Goal: Communication & Community: Answer question/provide support

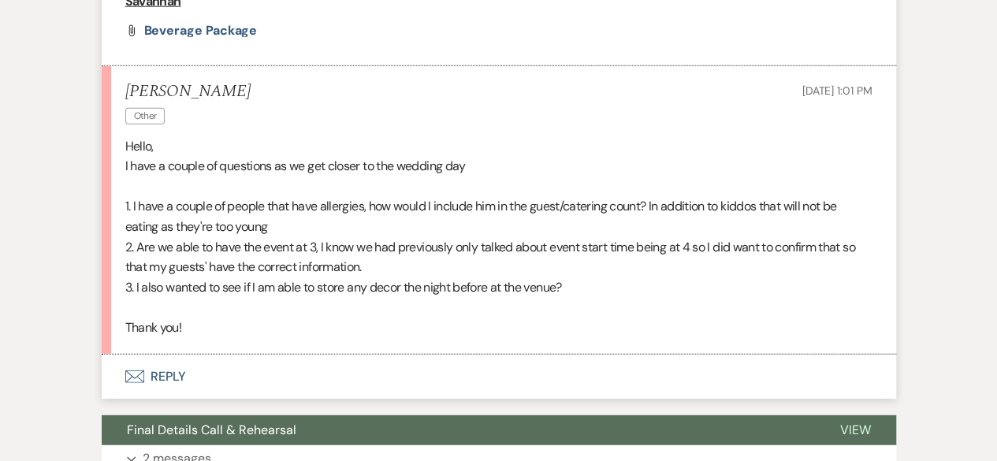
scroll to position [2181, 0]
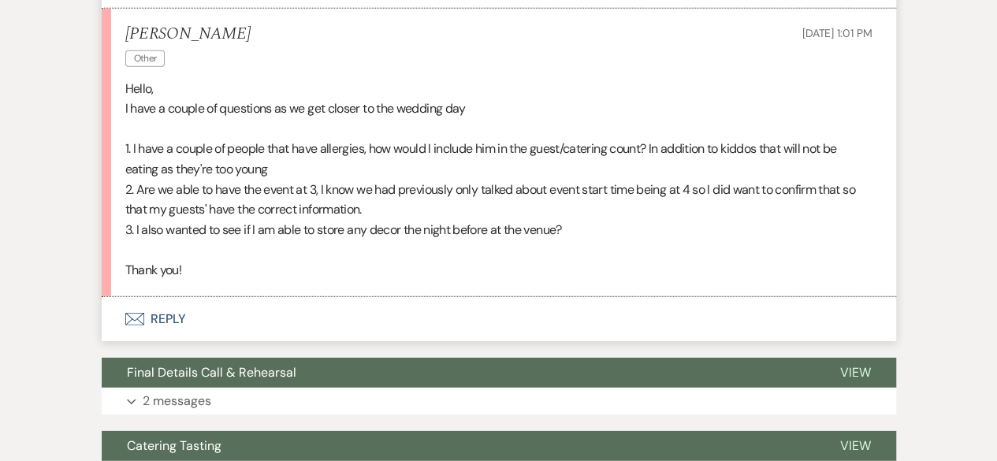
click at [267, 302] on button "Envelope Reply" at bounding box center [499, 319] width 795 height 44
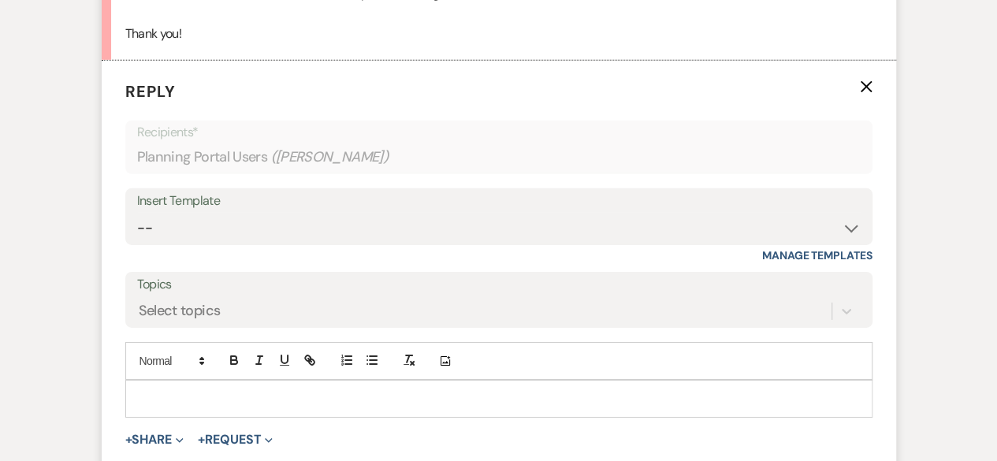
scroll to position [2496, 0]
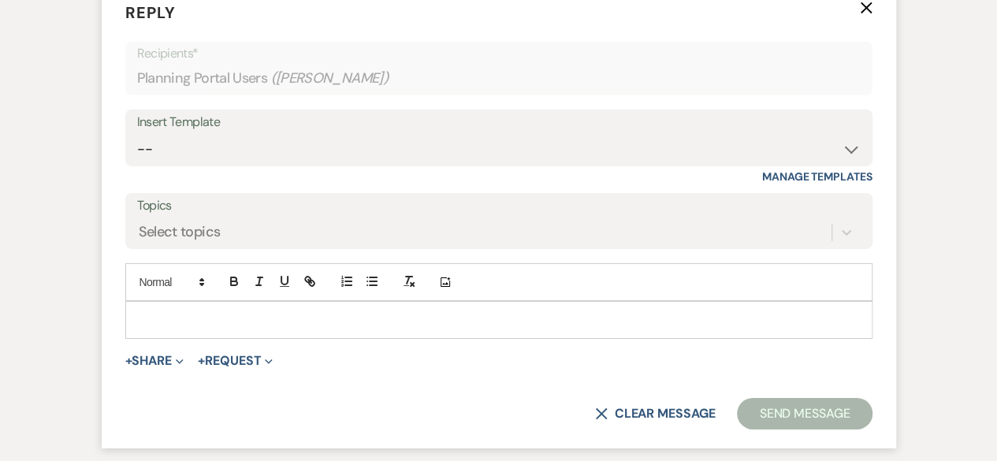
click at [208, 318] on p at bounding box center [499, 319] width 722 height 17
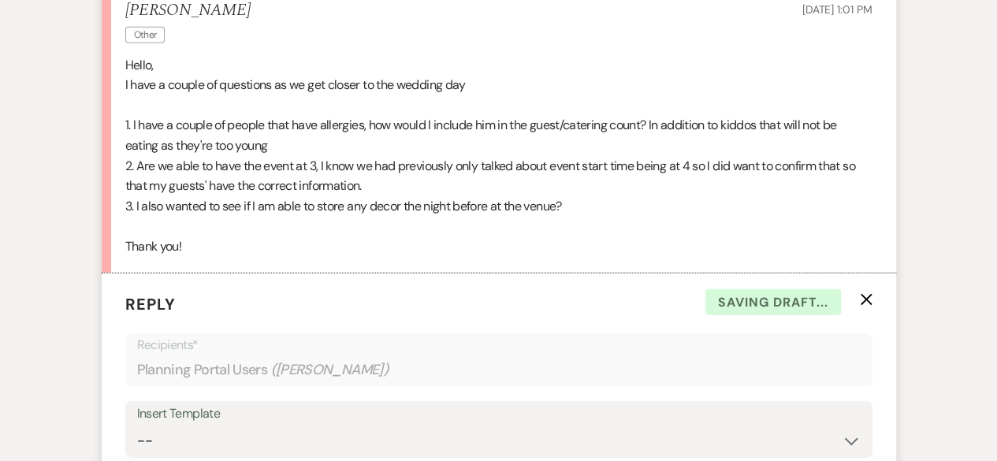
scroll to position [2181, 0]
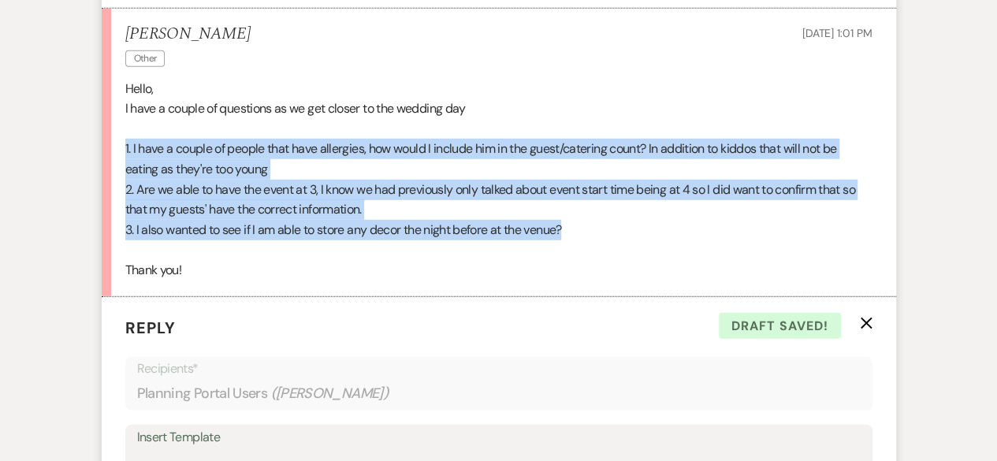
drag, startPoint x: 125, startPoint y: 144, endPoint x: 579, endPoint y: 228, distance: 461.7
click at [579, 228] on div "Hello, I have a couple of questions as we get closer to the wedding day 1. I ha…" at bounding box center [498, 180] width 747 height 202
copy div "1. I have a couple of people that have allergies, how would I include him in th…"
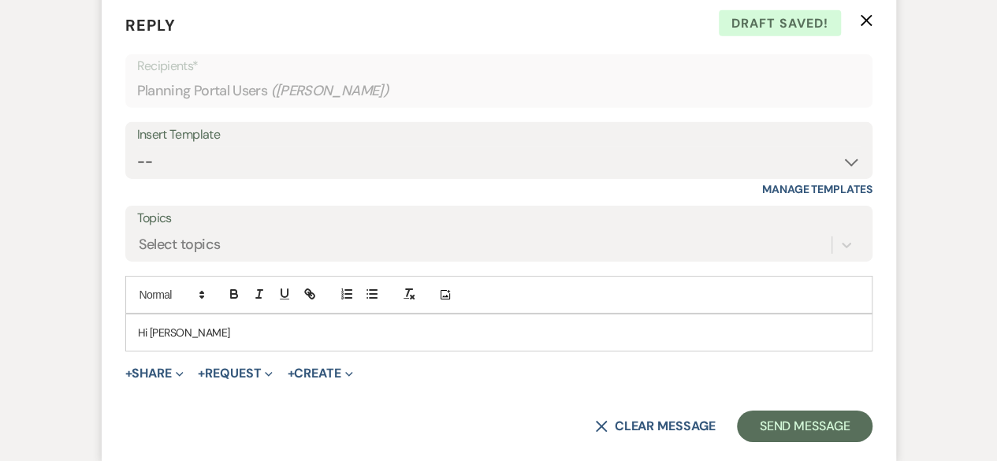
scroll to position [2575, 0]
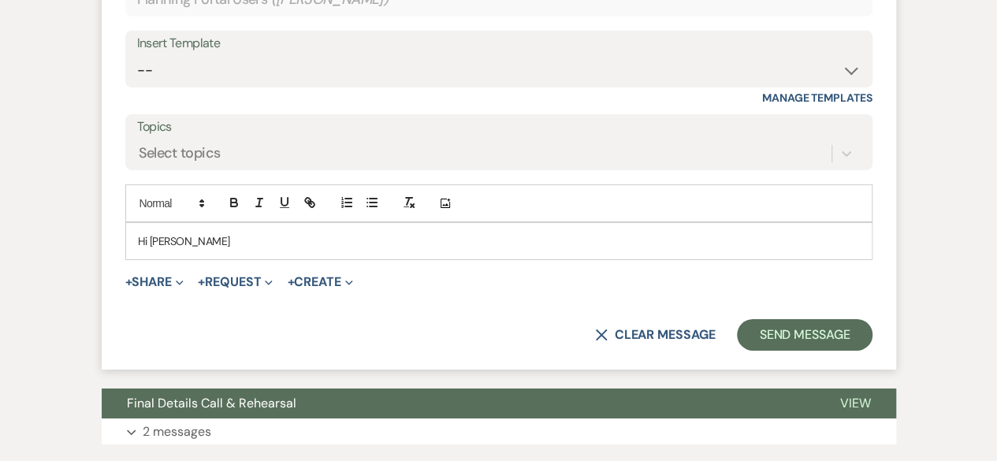
click at [215, 242] on p "Hi [PERSON_NAME]" at bounding box center [499, 241] width 722 height 17
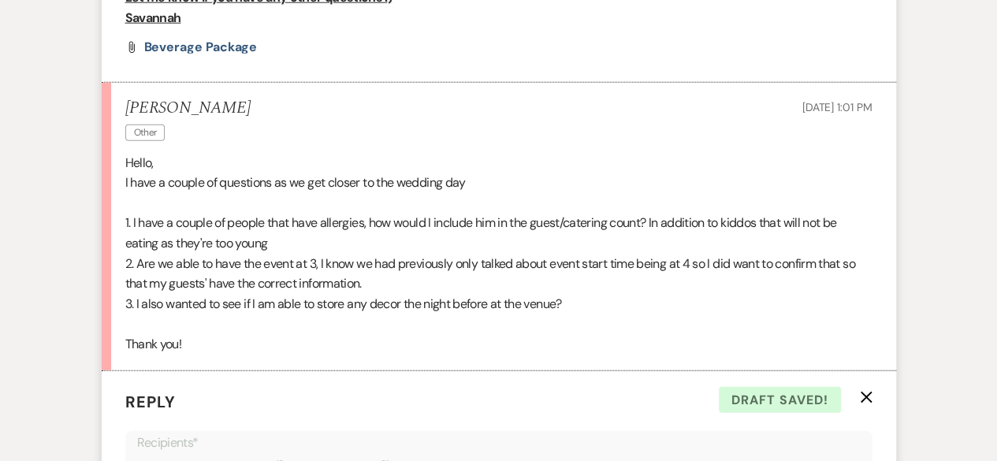
scroll to position [2102, 0]
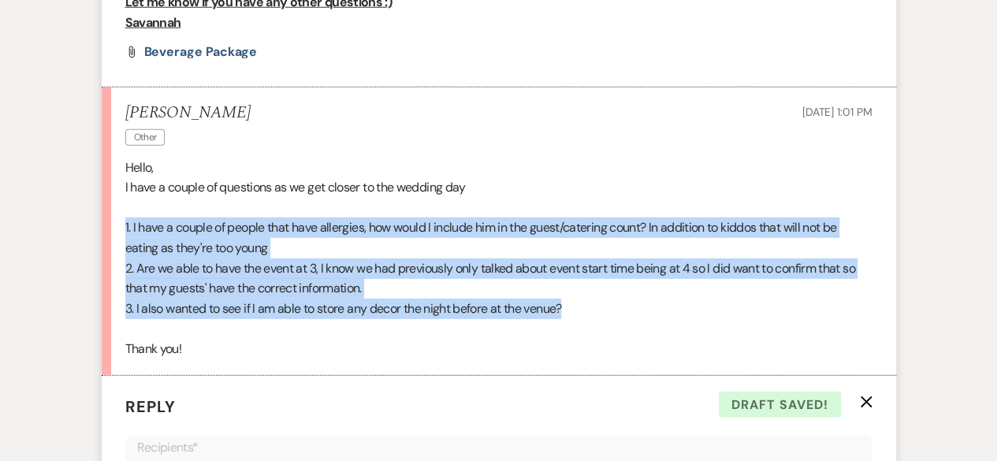
drag, startPoint x: 125, startPoint y: 226, endPoint x: 593, endPoint y: 305, distance: 474.1
click at [591, 305] on li "[PERSON_NAME] Other [DATE] 1:01 PM Hello, I have a couple of questions as we ge…" at bounding box center [499, 232] width 795 height 289
copy div "1. I have a couple of people that have allergies, how would I include him in th…"
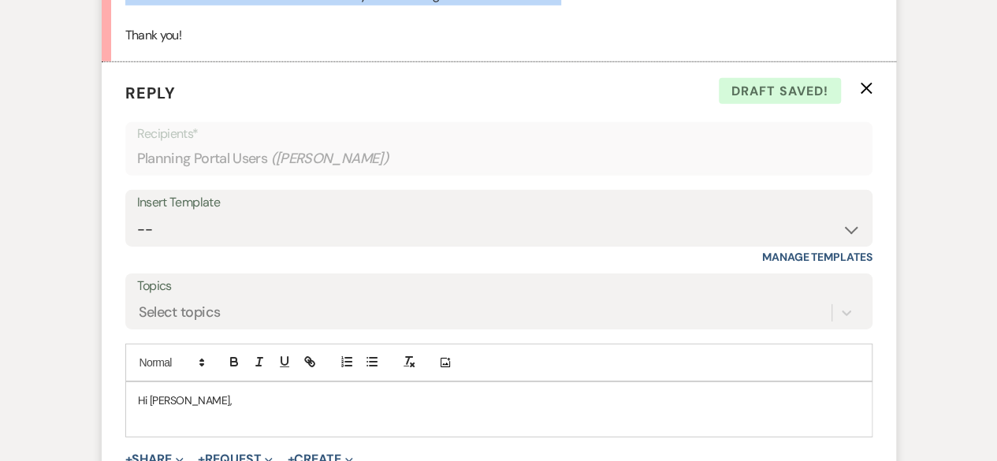
scroll to position [2417, 0]
click at [151, 411] on p at bounding box center [499, 416] width 722 height 17
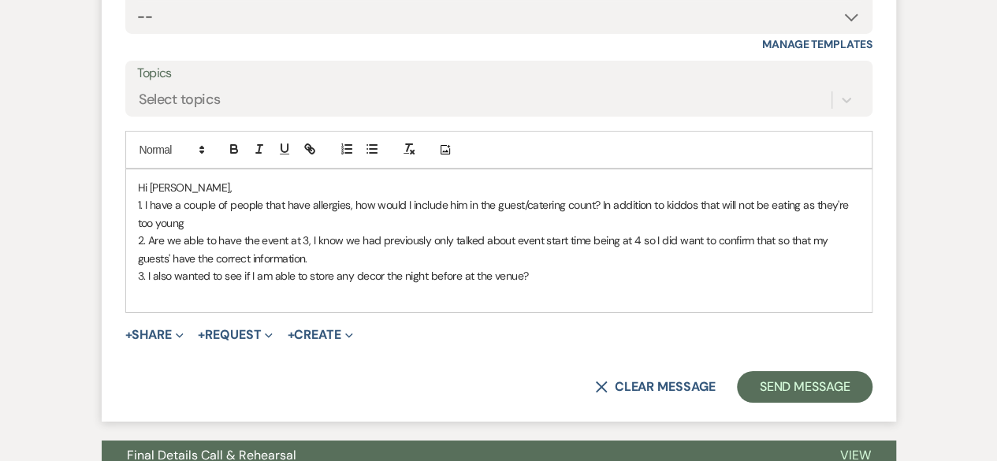
scroll to position [2654, 0]
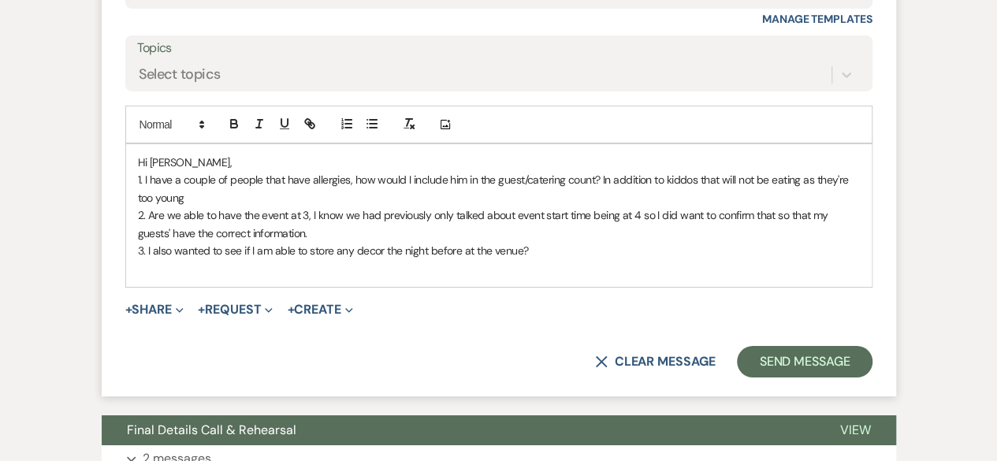
click at [188, 198] on p "1. I have a couple of people that have allergies, how would I include him in th…" at bounding box center [499, 188] width 722 height 35
click at [232, 124] on icon "button" at bounding box center [234, 124] width 14 height 14
click at [281, 119] on icon "button" at bounding box center [284, 123] width 6 height 8
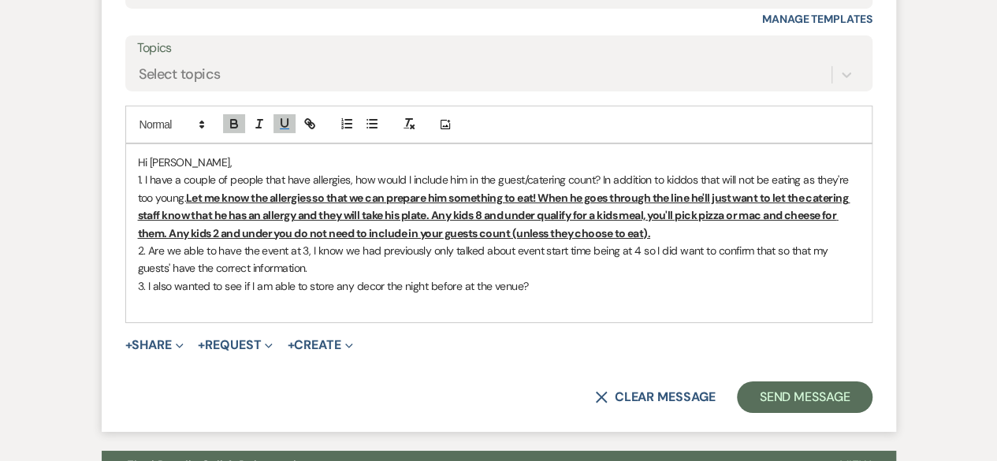
click at [304, 264] on p "2. Are we able to have the event at 3, I know we had previously only talked abo…" at bounding box center [499, 259] width 722 height 35
click at [235, 121] on icon "button" at bounding box center [234, 122] width 6 height 4
click at [289, 119] on icon "button" at bounding box center [284, 124] width 14 height 14
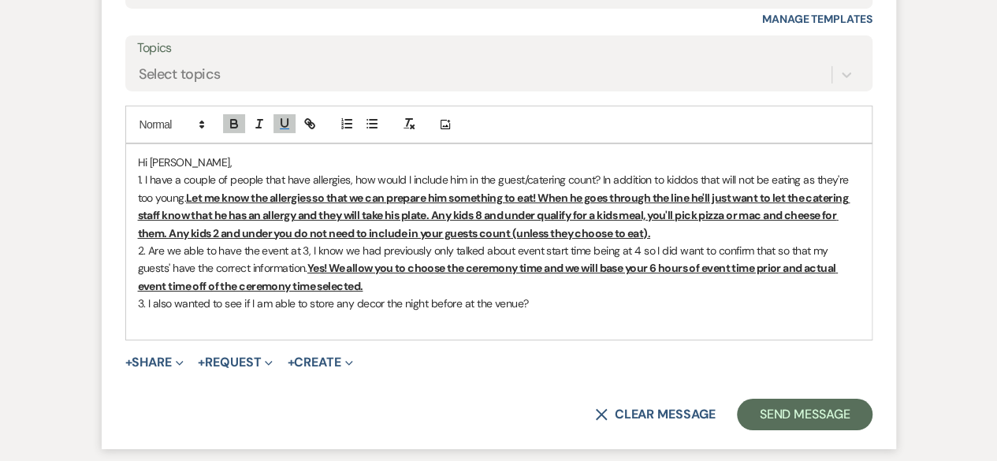
click at [553, 299] on p "3. I also wanted to see if I am able to store any decor the night before at the…" at bounding box center [499, 303] width 722 height 17
click at [238, 121] on icon "button" at bounding box center [234, 124] width 14 height 14
click at [285, 125] on icon "button" at bounding box center [284, 124] width 14 height 14
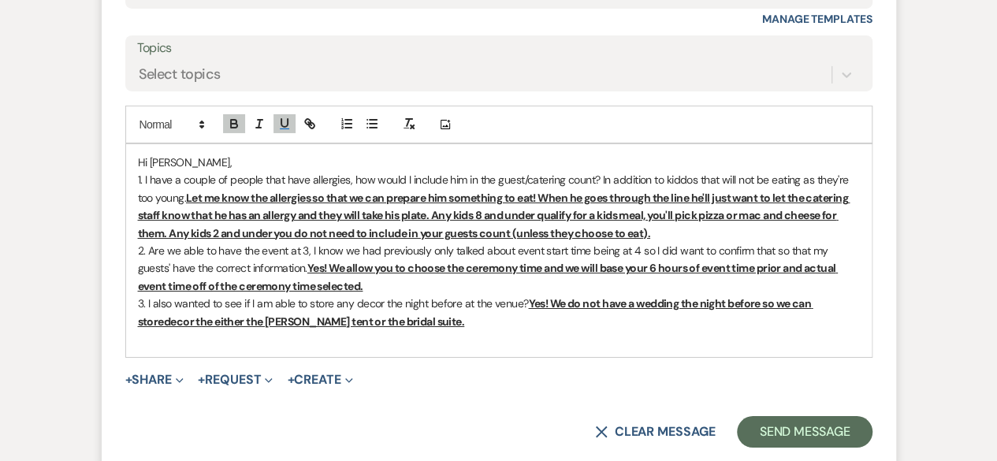
click at [166, 318] on u "Yes! We do not have a wedding the night before so we can storedecor the either …" at bounding box center [476, 312] width 676 height 32
click at [421, 340] on p at bounding box center [499, 338] width 722 height 17
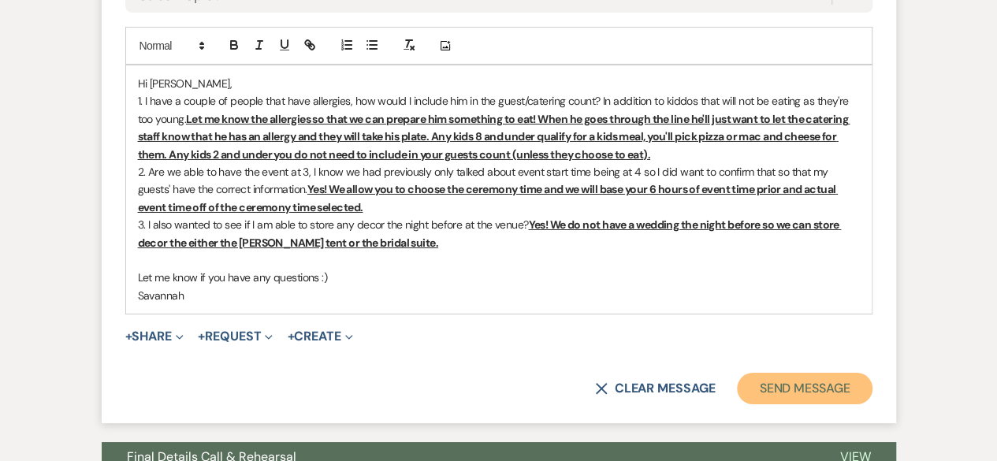
click at [793, 379] on button "Send Message" at bounding box center [804, 389] width 135 height 32
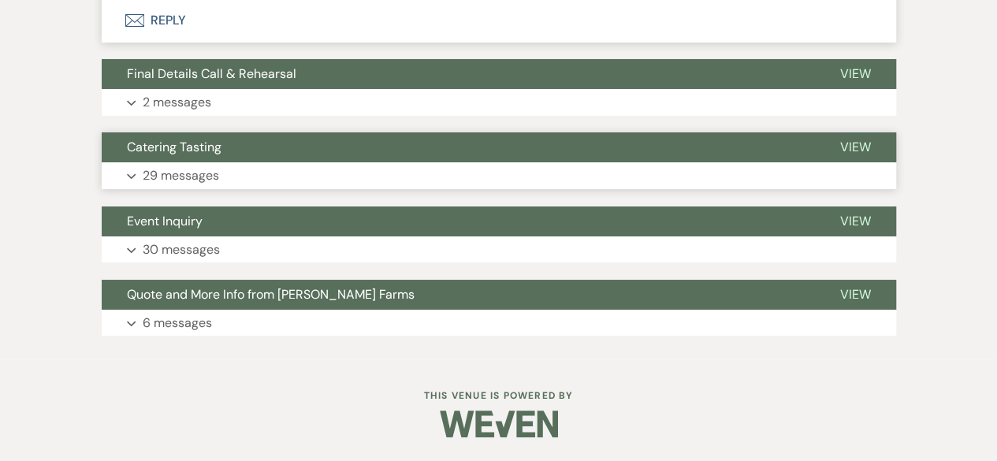
scroll to position [2831, 0]
